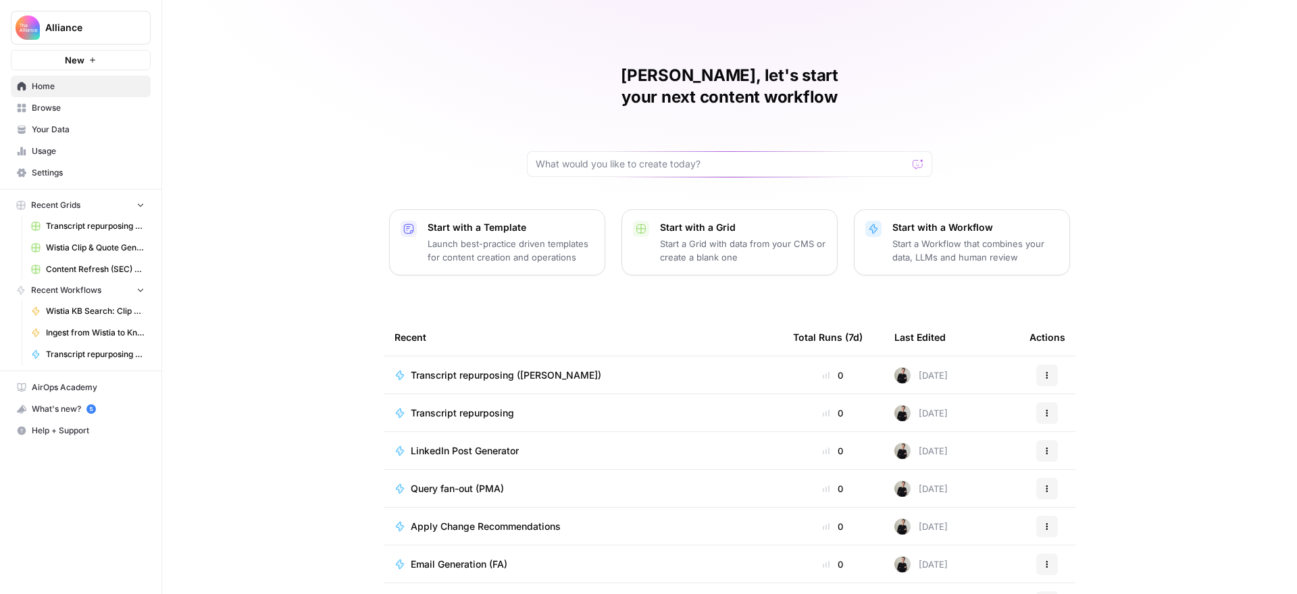
scroll to position [27, 0]
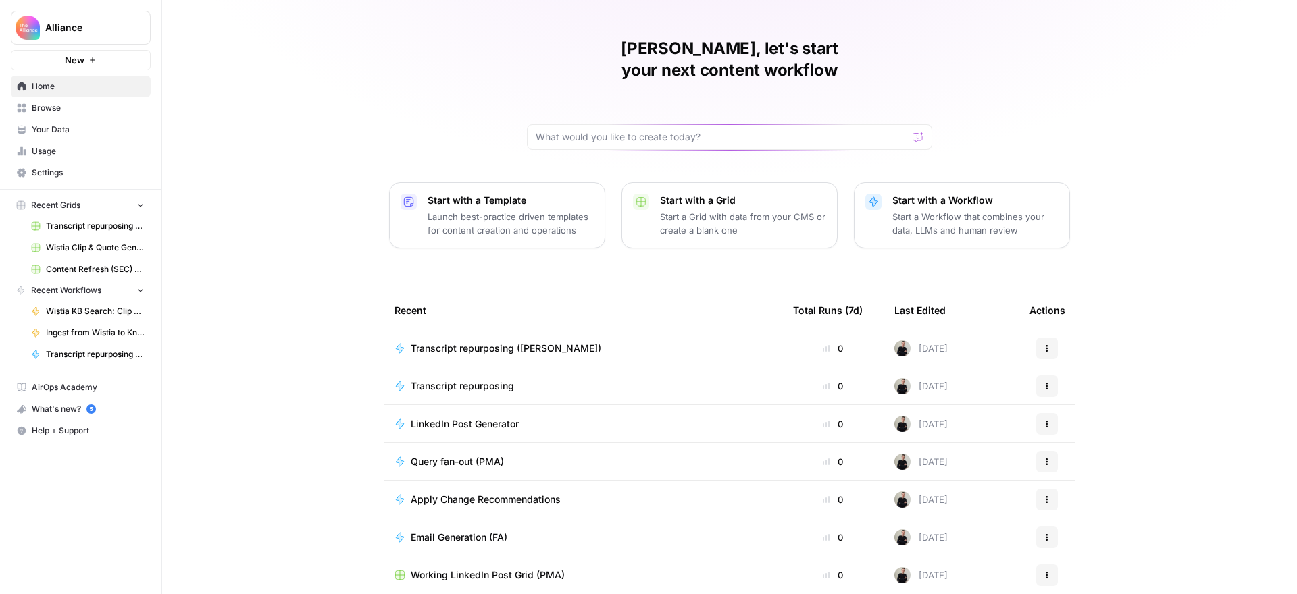
click at [61, 110] on span "Browse" at bounding box center [88, 108] width 113 height 12
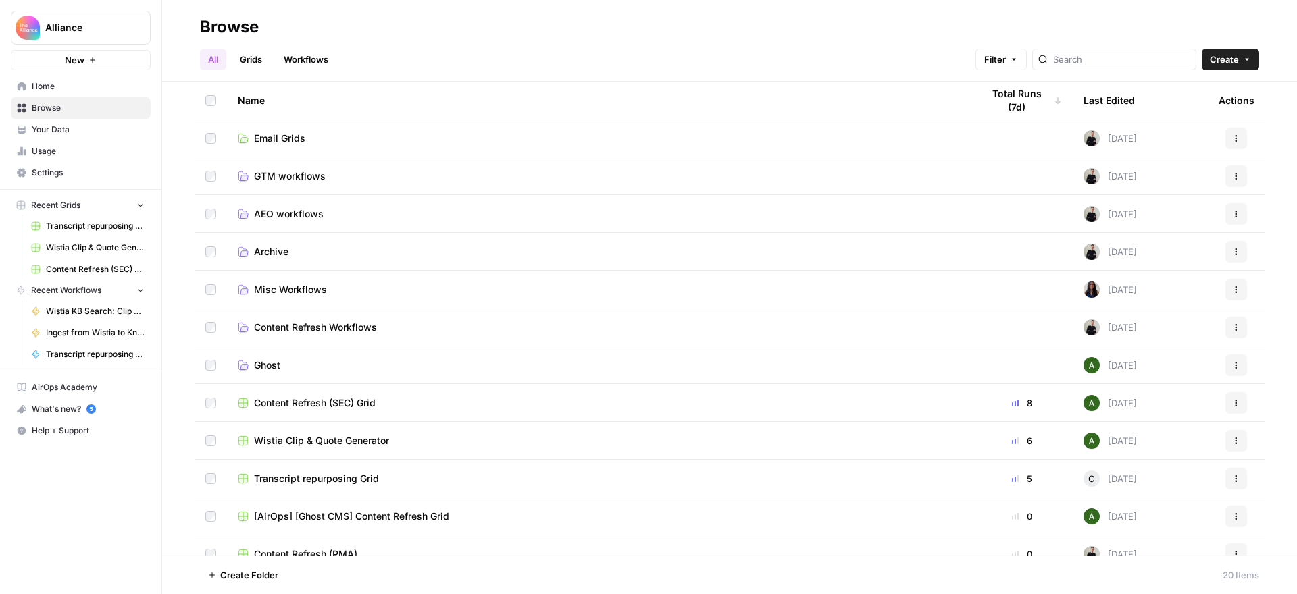
click at [277, 178] on span "GTM workflows" at bounding box center [290, 177] width 72 height 14
